Goal: Check status: Check status

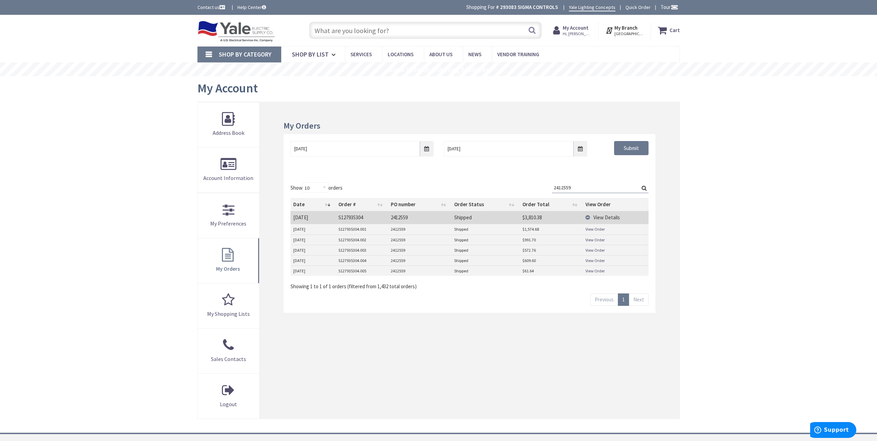
drag, startPoint x: 595, startPoint y: 187, endPoint x: 418, endPoint y: 179, distance: 176.7
click at [428, 181] on div "Show 10 25 50 100 orders Search: 2412559 Date Order # PO number Order Status Or…" at bounding box center [470, 243] width 372 height 137
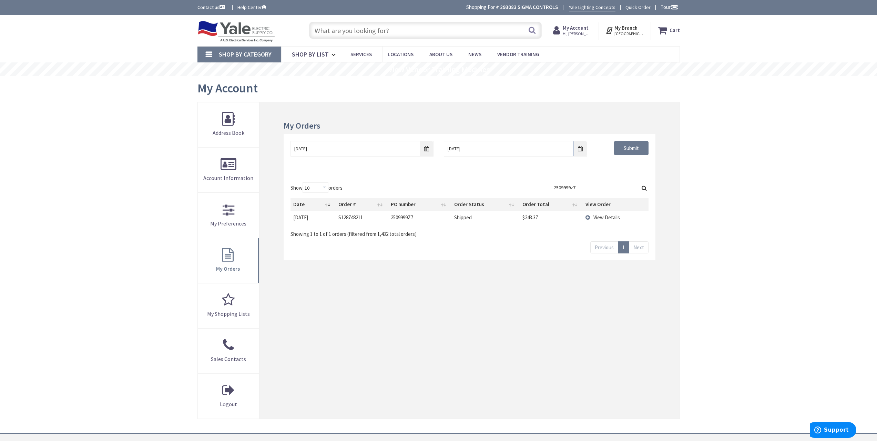
type input "2509999z7"
click at [611, 220] on span "View Details" at bounding box center [607, 217] width 27 height 7
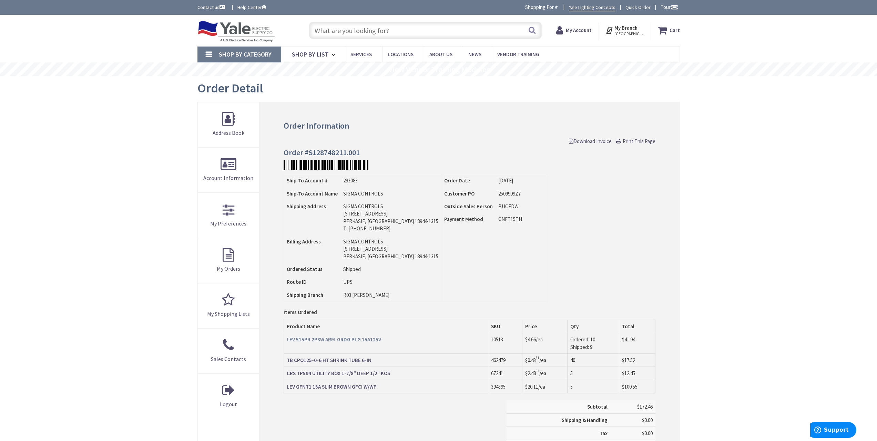
type input "[GEOGRAPHIC_DATA], [GEOGRAPHIC_DATA]"
click at [341, 387] on strong "LEV GFNT1 15A SLIM BROWN GFCI W/WP" at bounding box center [332, 386] width 90 height 7
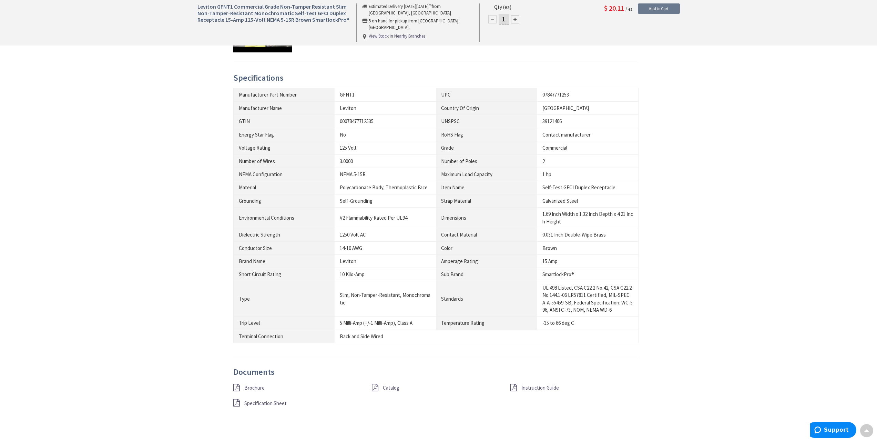
scroll to position [483, 0]
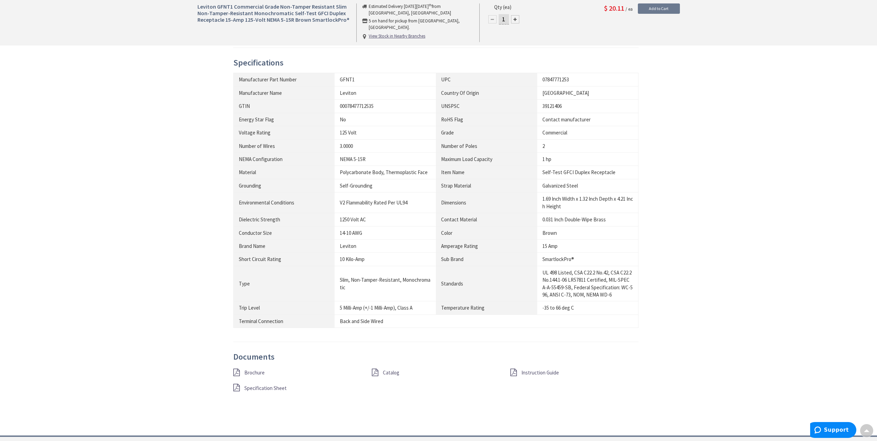
click at [253, 391] on span "Specification Sheet" at bounding box center [265, 388] width 42 height 7
